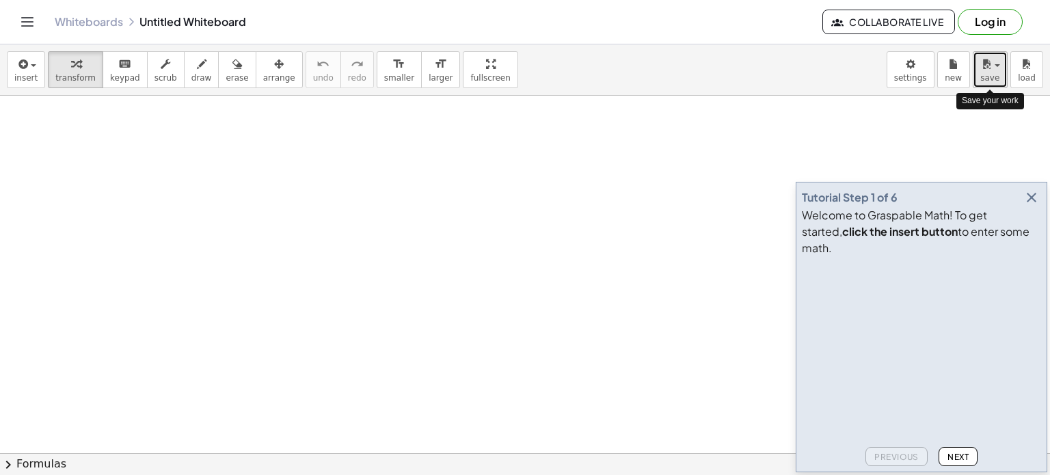
click at [997, 64] on div "button" at bounding box center [990, 63] width 20 height 16
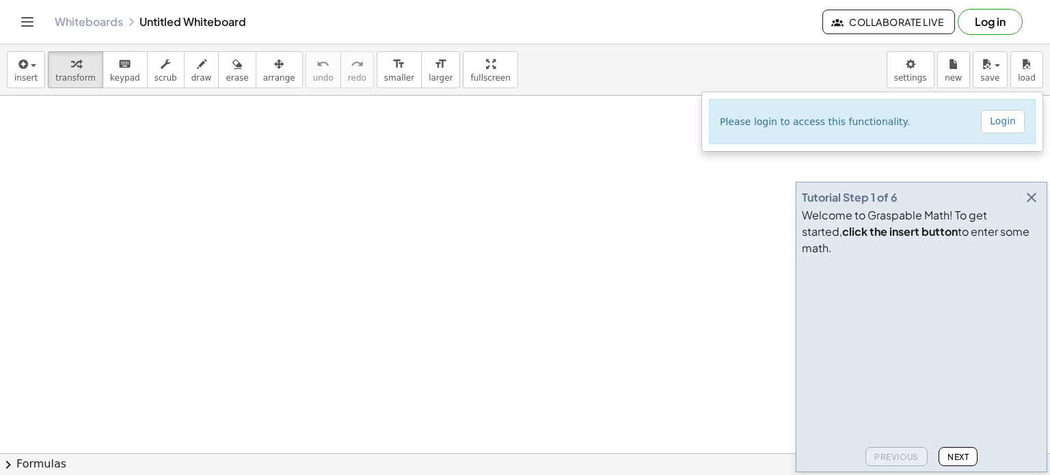
click at [999, 18] on button "Log in" at bounding box center [989, 22] width 65 height 26
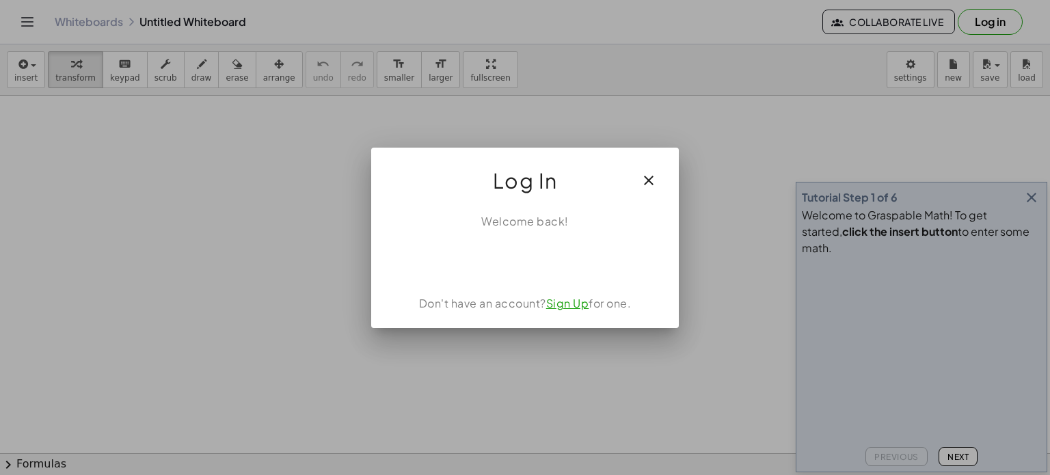
click at [572, 304] on link "Sign Up" at bounding box center [567, 303] width 43 height 14
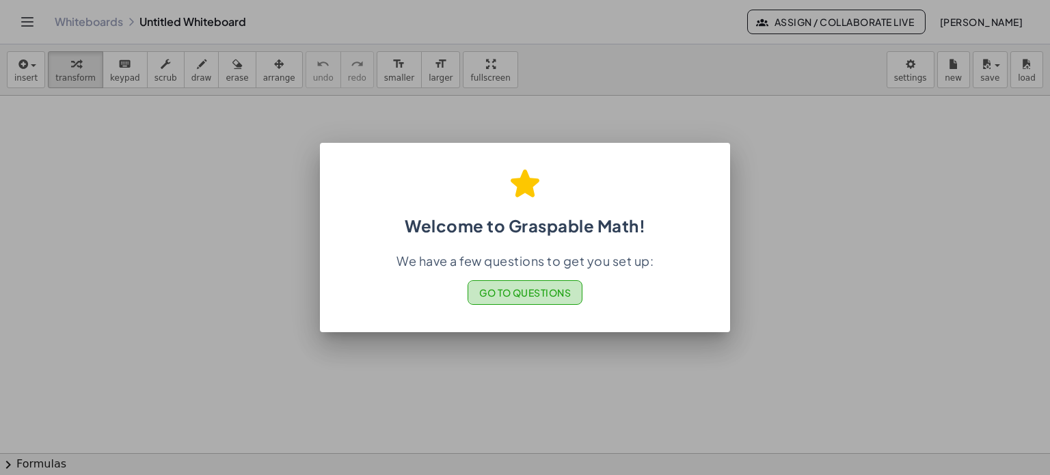
click at [504, 292] on span "Go to Questions" at bounding box center [525, 292] width 92 height 12
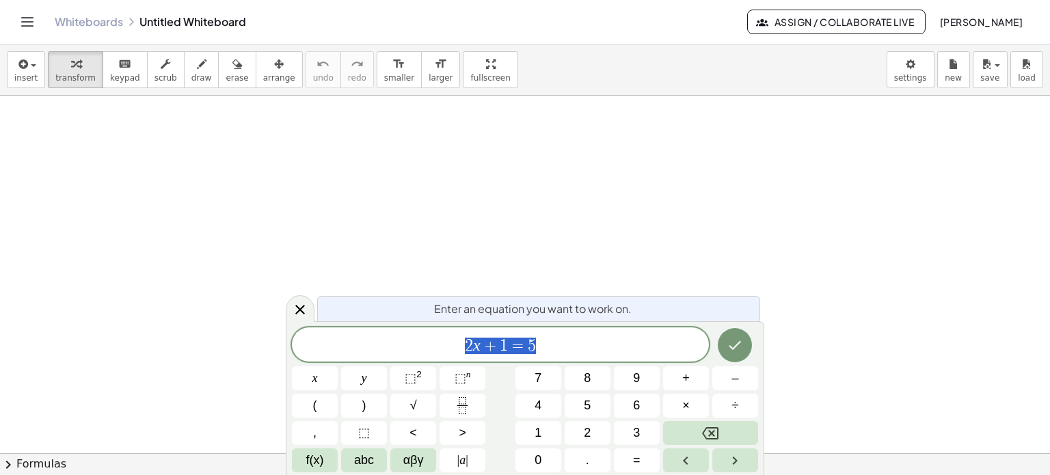
scroll to position [144, 0]
click at [735, 346] on icon "Done" at bounding box center [735, 345] width 12 height 9
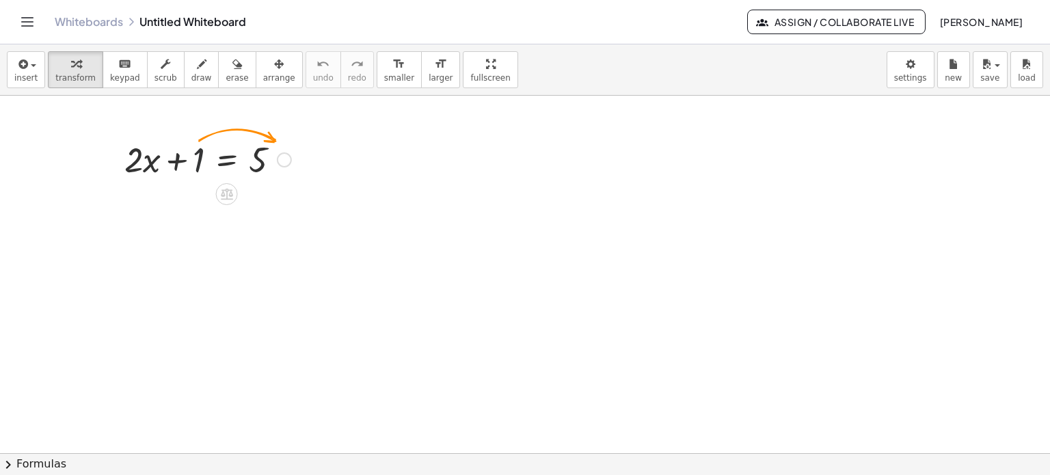
click at [194, 165] on div at bounding box center [208, 158] width 180 height 46
click at [284, 156] on div at bounding box center [284, 159] width 15 height 15
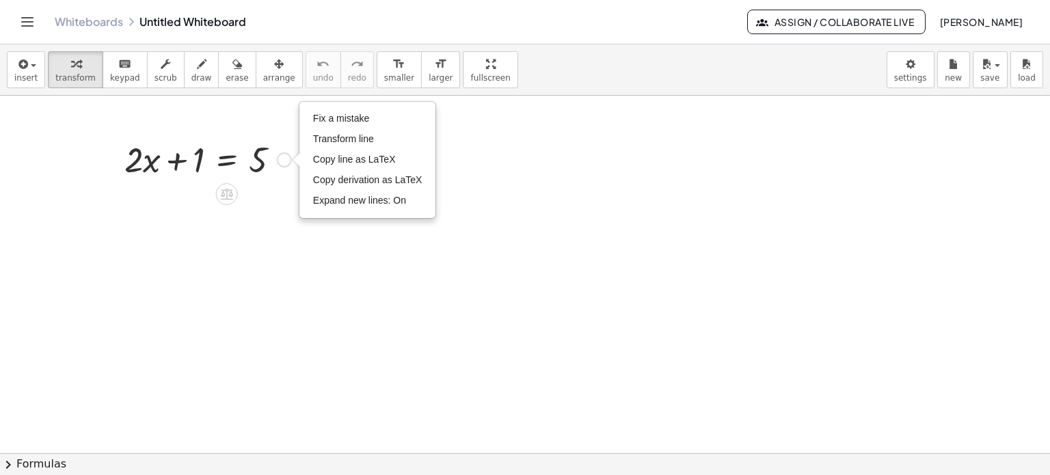
click at [205, 176] on div at bounding box center [208, 158] width 180 height 46
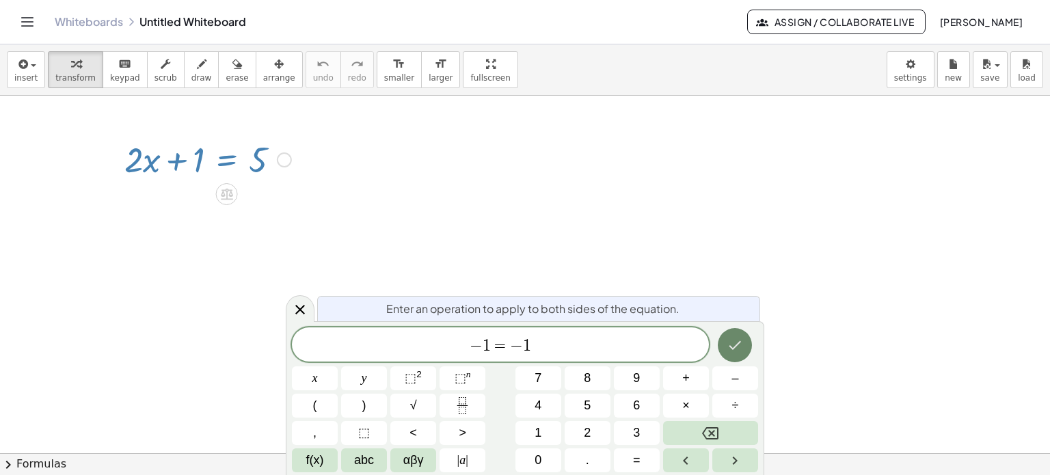
click at [733, 338] on icon "Done" at bounding box center [734, 345] width 16 height 16
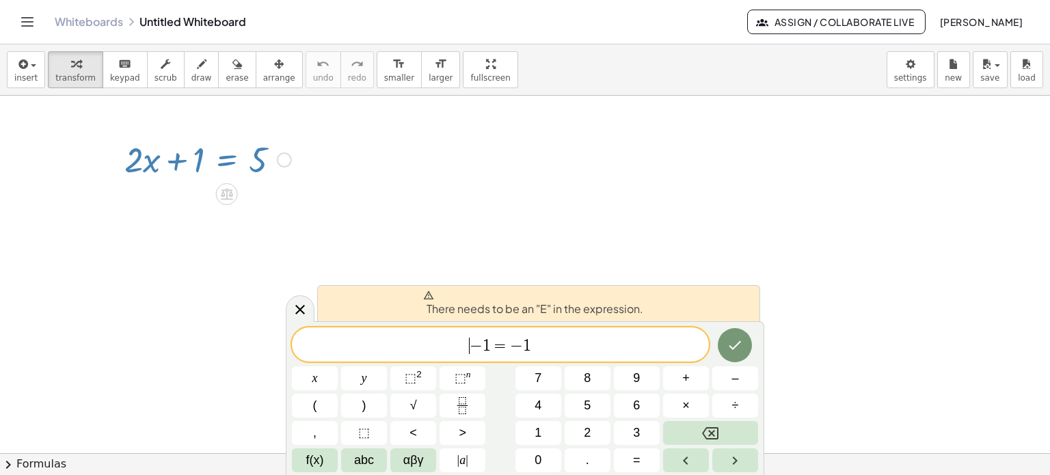
click at [470, 339] on span "−" at bounding box center [475, 346] width 13 height 16
click at [303, 308] on icon at bounding box center [300, 309] width 16 height 16
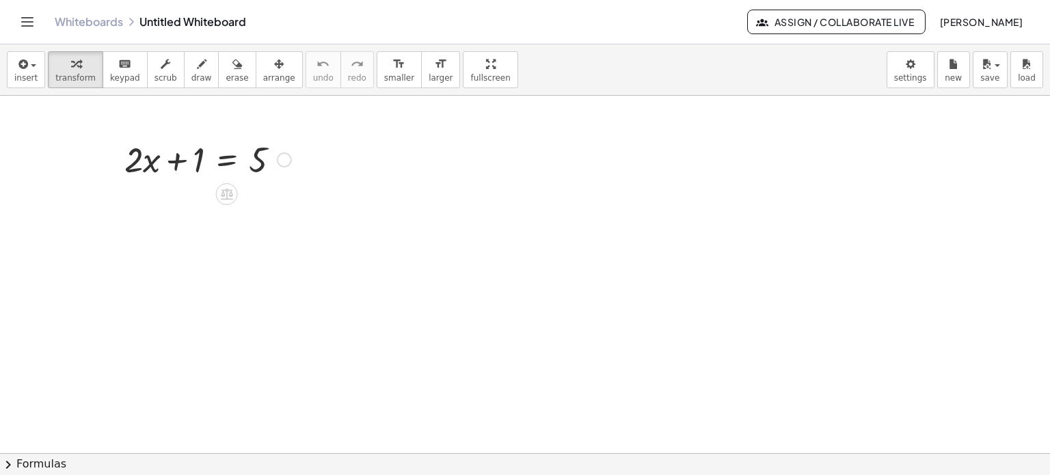
click at [280, 159] on div "Fix a mistake Transform line Copy line as LaTeX Copy derivation as LaTeX Expand…" at bounding box center [284, 159] width 15 height 15
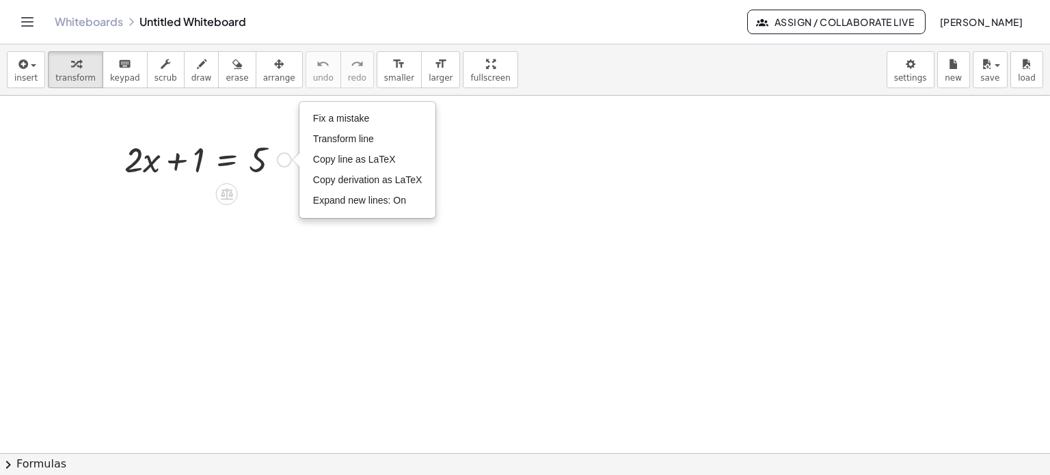
click at [223, 193] on icon at bounding box center [227, 195] width 12 height 12
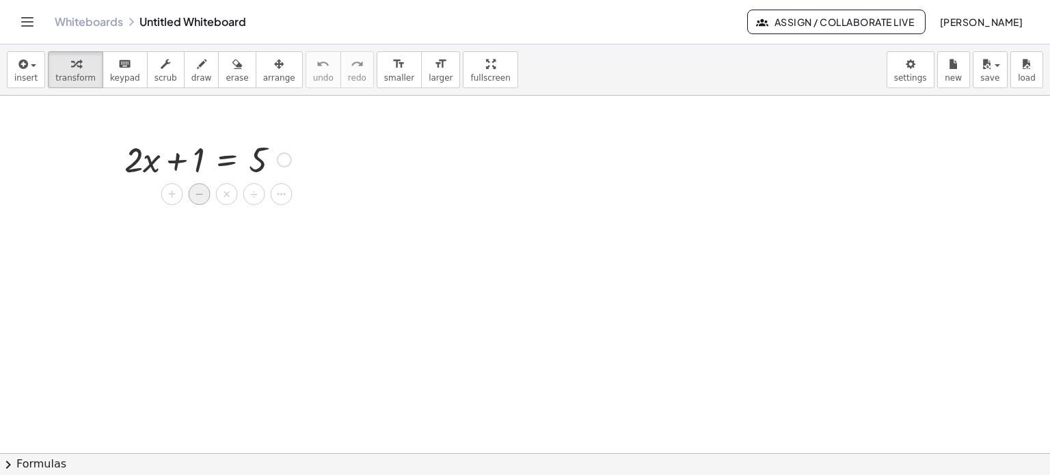
click at [199, 192] on span "−" at bounding box center [199, 195] width 8 height 20
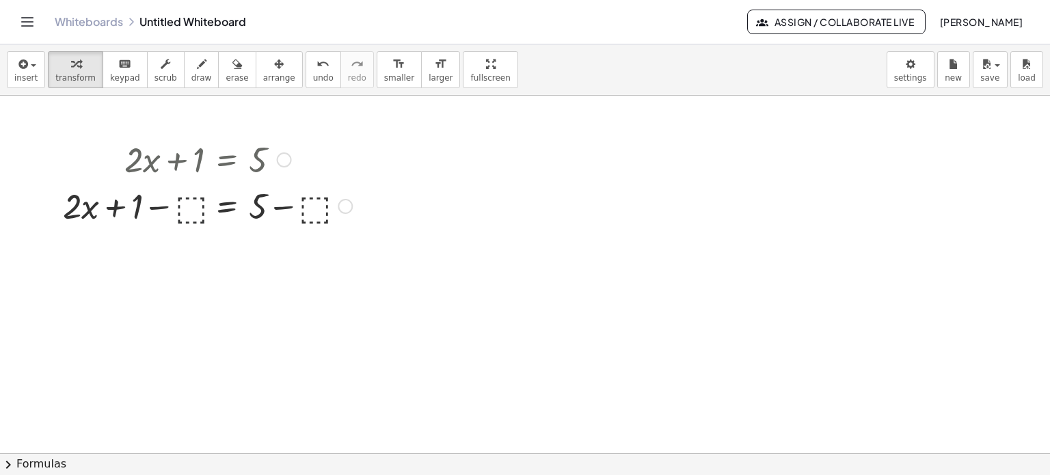
click at [193, 216] on div at bounding box center [207, 205] width 303 height 46
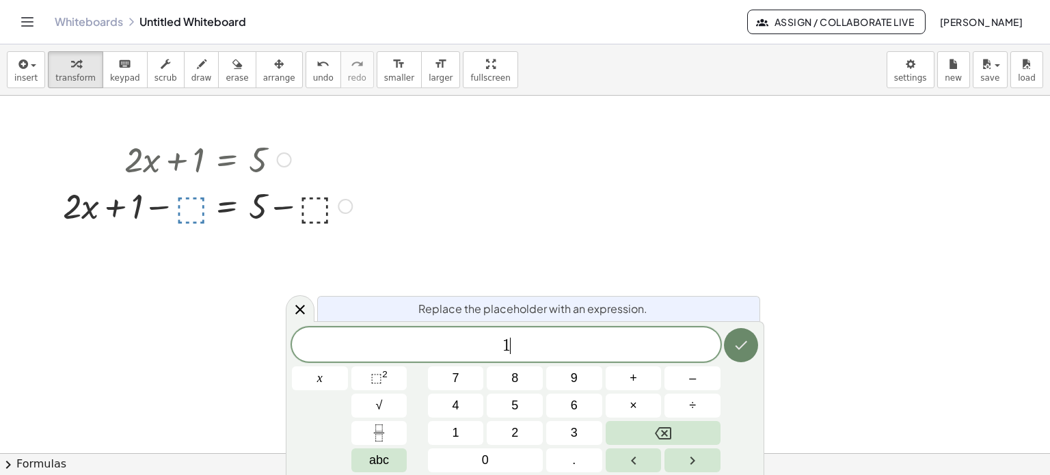
click at [742, 349] on icon "Done" at bounding box center [741, 345] width 16 height 16
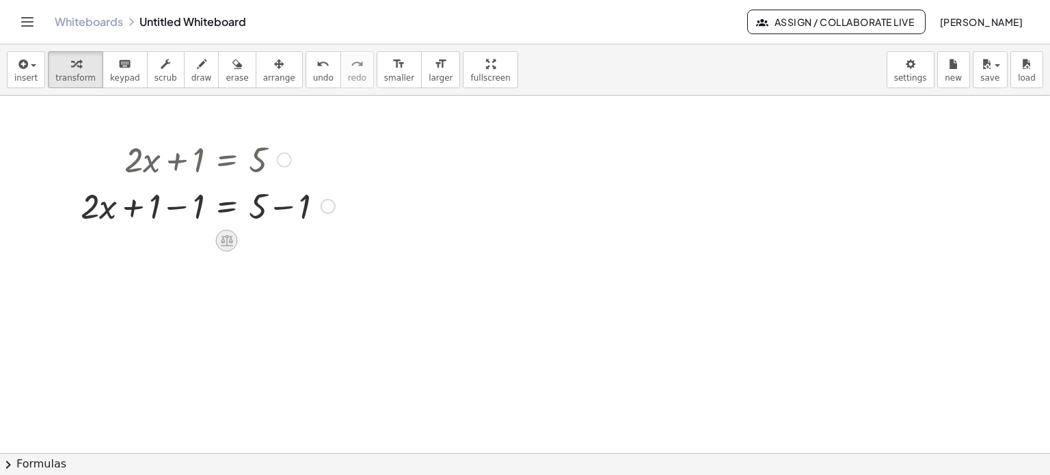
click at [227, 240] on icon at bounding box center [227, 241] width 12 height 12
click at [326, 204] on div at bounding box center [323, 206] width 15 height 15
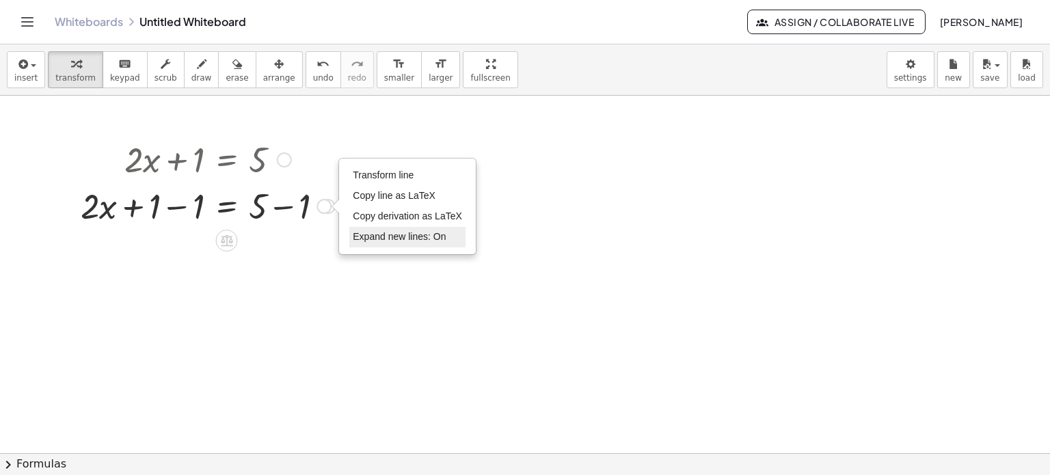
click at [361, 238] on span "Expand new lines: On" at bounding box center [399, 236] width 93 height 11
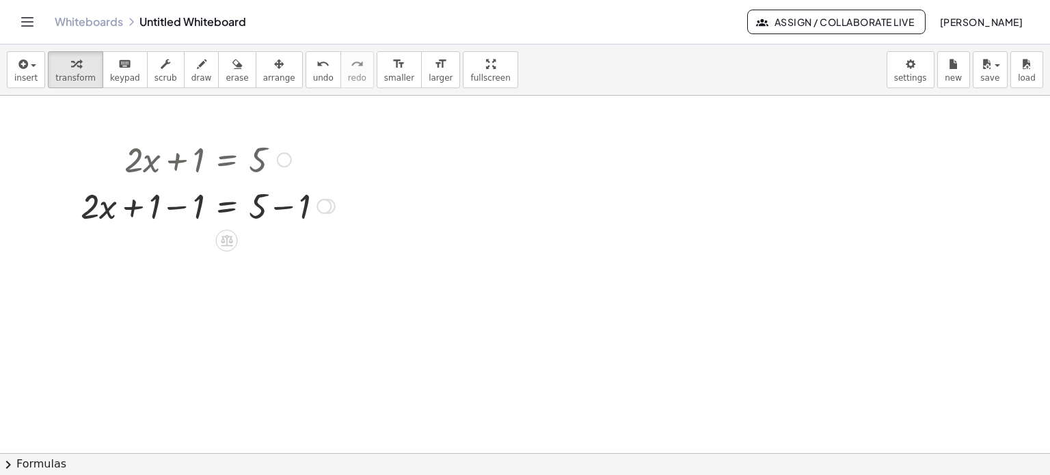
click at [321, 210] on div "Transform line Copy line as LaTeX Copy derivation as LaTeX Expand new lines: On" at bounding box center [323, 206] width 15 height 15
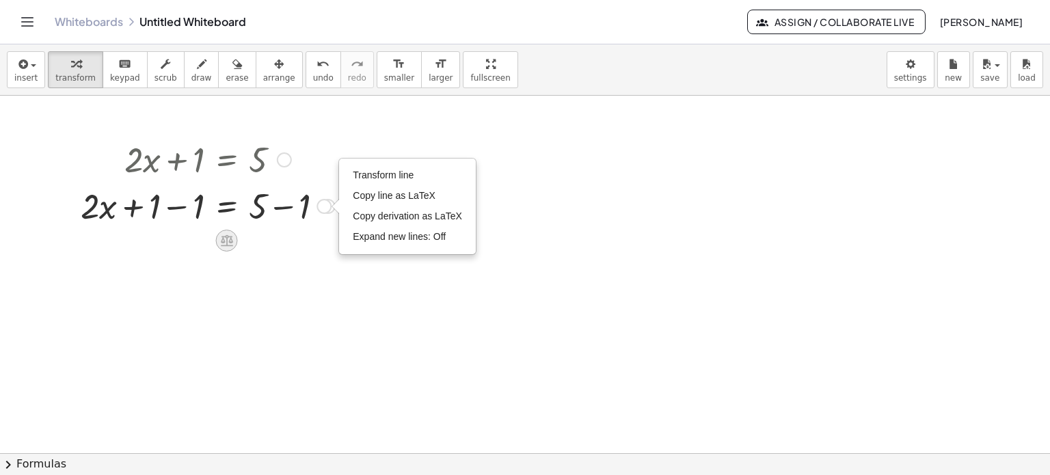
click at [232, 235] on icon at bounding box center [226, 240] width 14 height 14
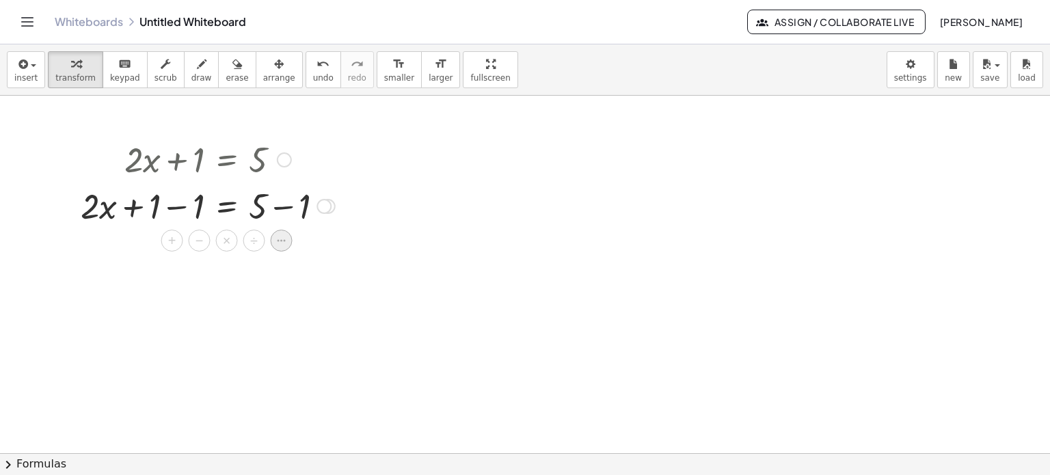
click at [277, 243] on icon at bounding box center [281, 240] width 12 height 12
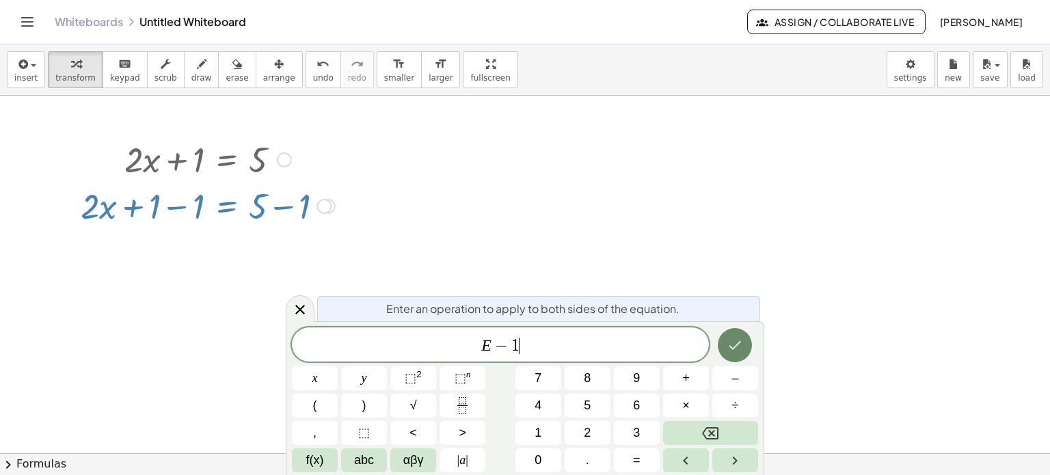
click at [736, 344] on icon "Done" at bounding box center [735, 345] width 12 height 9
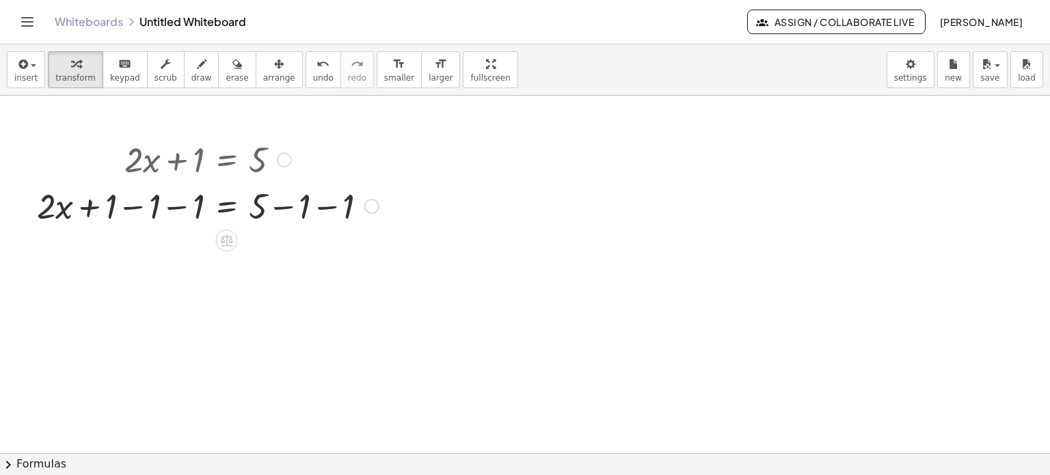
click at [466, 210] on div at bounding box center [525, 354] width 1050 height 805
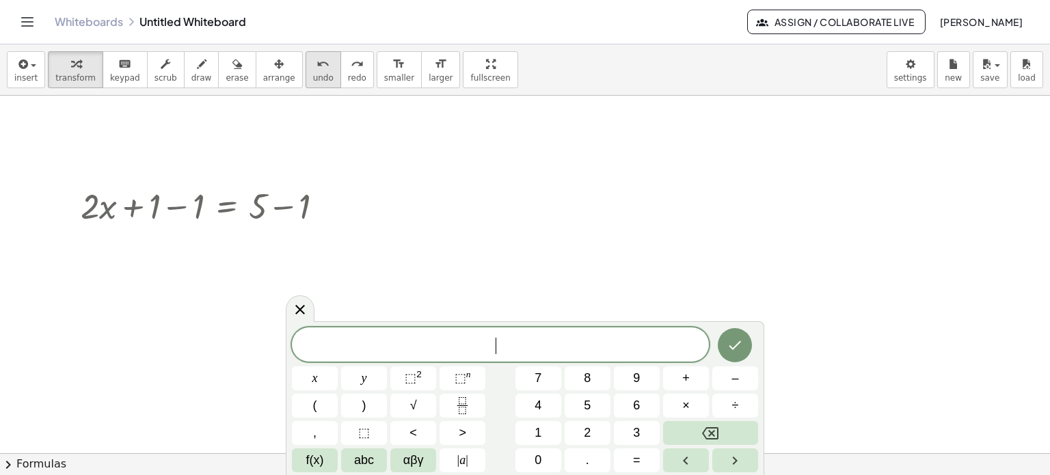
click at [316, 68] on icon "undo" at bounding box center [322, 64] width 13 height 16
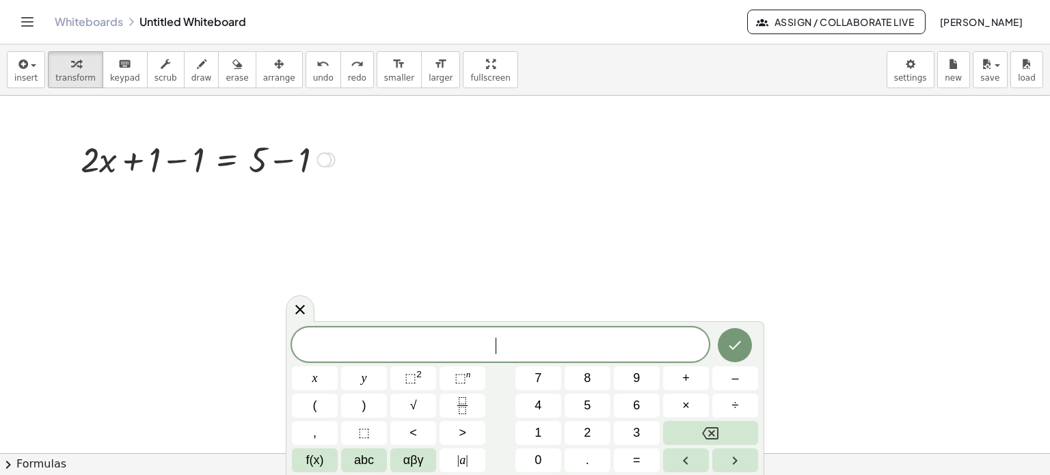
click at [199, 165] on div at bounding box center [208, 158] width 268 height 46
click at [283, 164] on div at bounding box center [251, 158] width 180 height 46
click at [190, 168] on div at bounding box center [229, 158] width 137 height 46
click at [260, 174] on div at bounding box center [229, 158] width 137 height 46
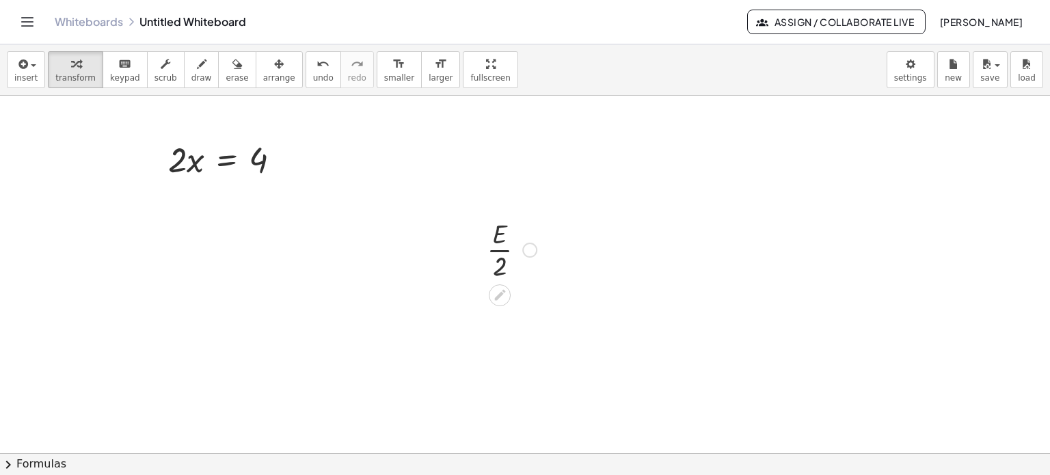
click at [531, 251] on div at bounding box center [529, 250] width 15 height 15
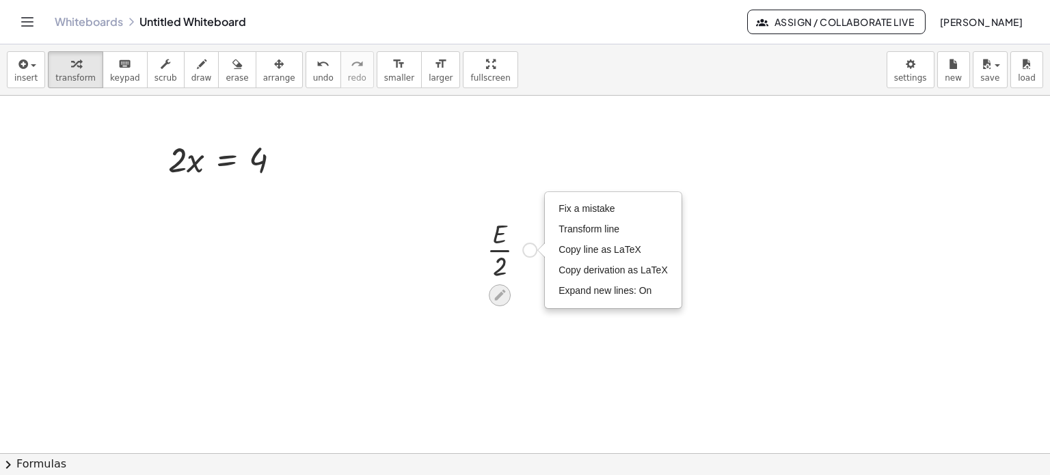
click at [493, 294] on icon at bounding box center [500, 295] width 14 height 14
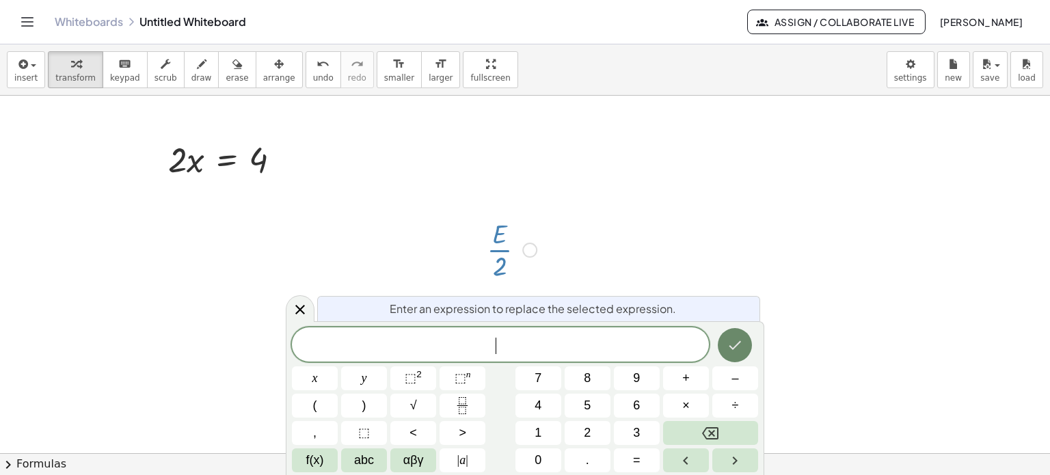
click at [746, 349] on button "Done" at bounding box center [735, 345] width 34 height 34
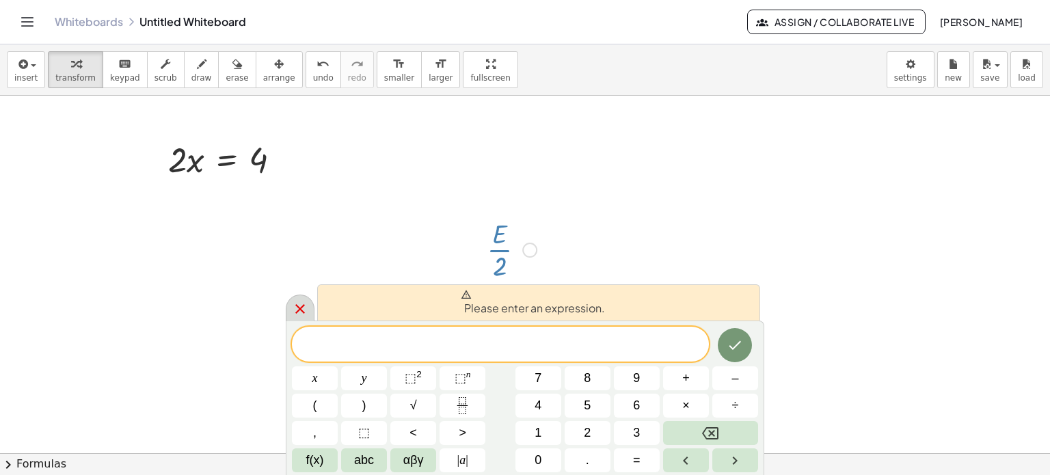
click at [302, 303] on icon at bounding box center [300, 309] width 16 height 16
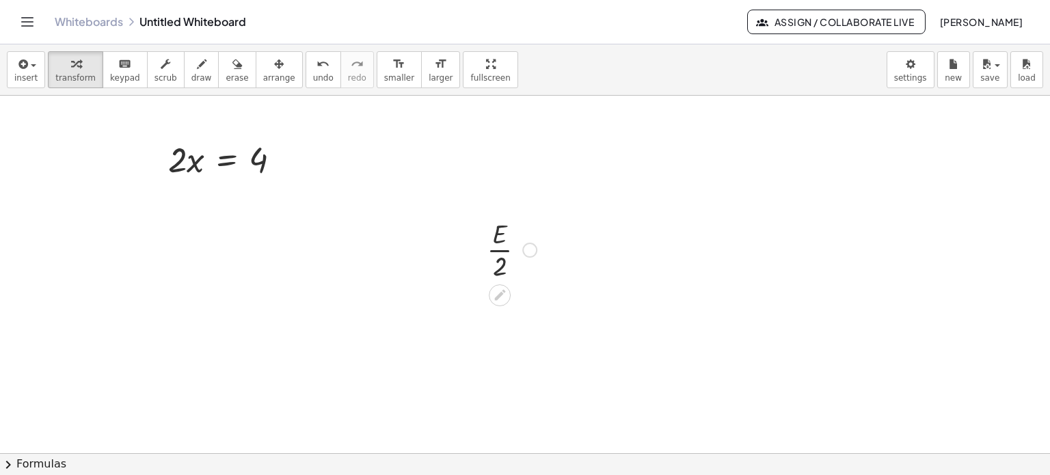
click at [533, 255] on div "Fix a mistake Transform line Copy line as LaTeX Copy derivation as LaTeX Expand…" at bounding box center [529, 250] width 15 height 15
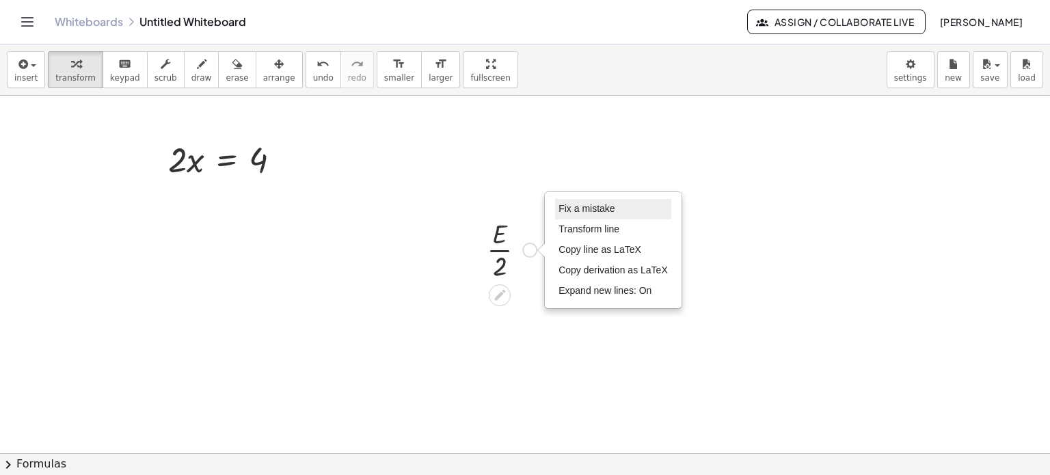
click at [562, 213] on span "Fix a mistake" at bounding box center [586, 208] width 56 height 11
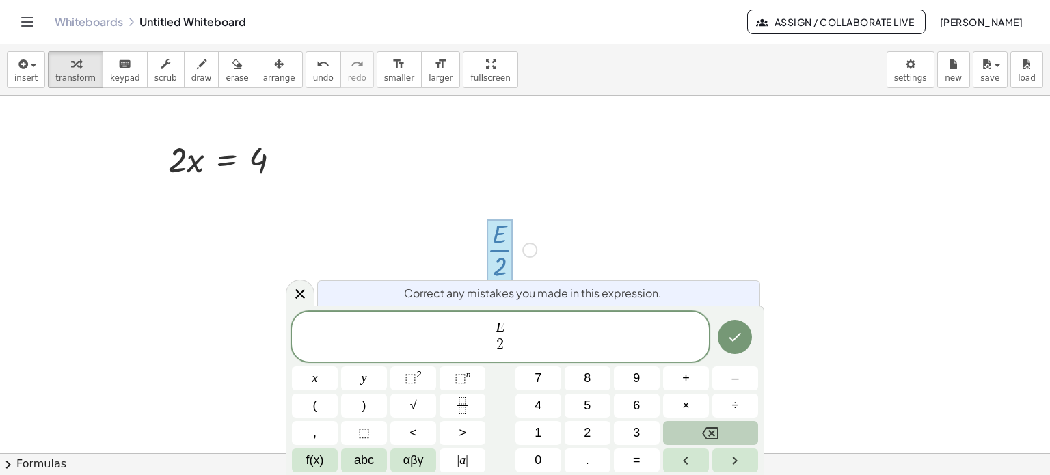
click at [707, 431] on icon "Backspace" at bounding box center [710, 433] width 16 height 16
click at [704, 418] on div "E 2 ​ x y ⬚ 2 ⬚ n 7 8 9 + – ( ) √ 4 5 6 × ÷ , ⬚ < > 1 2 3 f(x) abc αβγ | a | 0 …" at bounding box center [525, 392] width 466 height 161
